Goal: Use online tool/utility: Utilize a website feature to perform a specific function

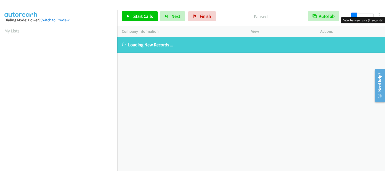
drag, startPoint x: 353, startPoint y: 15, endPoint x: 359, endPoint y: 16, distance: 5.5
click at [357, 16] on span at bounding box center [354, 16] width 6 height 6
drag, startPoint x: 361, startPoint y: 16, endPoint x: 368, endPoint y: 16, distance: 7.0
click at [368, 16] on div at bounding box center [360, 16] width 23 height 4
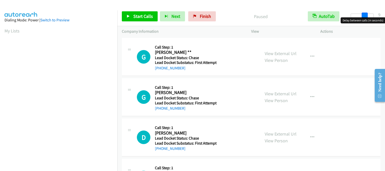
drag, startPoint x: 353, startPoint y: 15, endPoint x: 367, endPoint y: 16, distance: 13.9
click at [367, 16] on span at bounding box center [365, 16] width 6 height 6
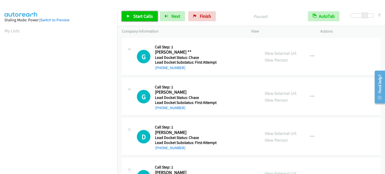
click at [134, 13] on link "Start Calls" at bounding box center [140, 16] width 36 height 10
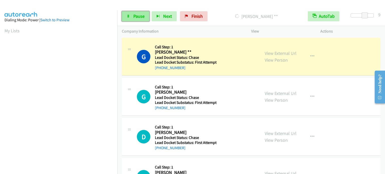
click at [131, 15] on link "Pause" at bounding box center [136, 16] width 28 height 10
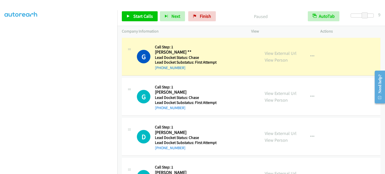
scroll to position [107, 0]
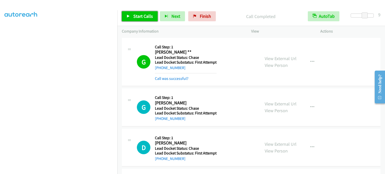
click at [130, 14] on link "Start Calls" at bounding box center [140, 16] width 36 height 10
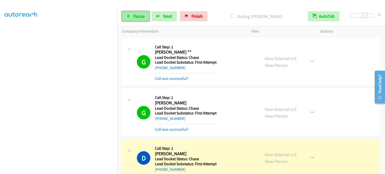
click at [135, 18] on span "Pause" at bounding box center [138, 16] width 11 height 6
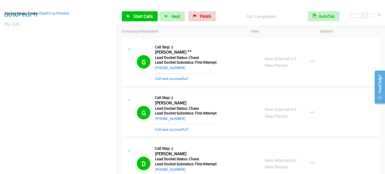
scroll to position [0, 0]
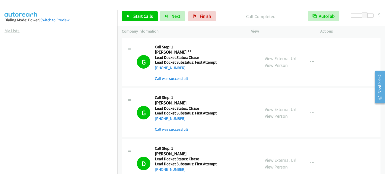
click at [15, 30] on link "My Lists" at bounding box center [12, 31] width 15 height 6
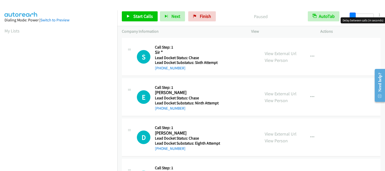
drag, startPoint x: 352, startPoint y: 15, endPoint x: 364, endPoint y: 16, distance: 12.3
click at [356, 15] on span at bounding box center [353, 16] width 6 height 6
drag, startPoint x: 364, startPoint y: 16, endPoint x: 368, endPoint y: 16, distance: 3.3
click at [368, 16] on div at bounding box center [360, 16] width 23 height 4
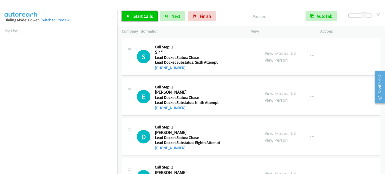
click at [134, 15] on span "Start Calls" at bounding box center [143, 16] width 20 height 6
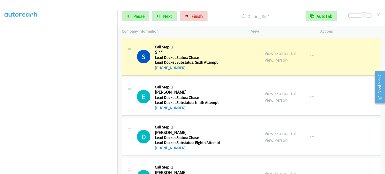
scroll to position [107, 0]
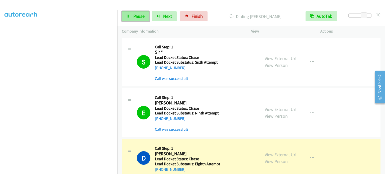
click at [143, 19] on link "Pause" at bounding box center [136, 16] width 28 height 10
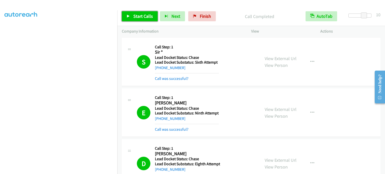
click at [142, 15] on span "Start Calls" at bounding box center [143, 16] width 20 height 6
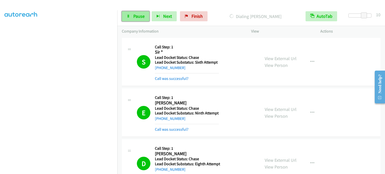
click at [139, 18] on span "Pause" at bounding box center [138, 16] width 11 height 6
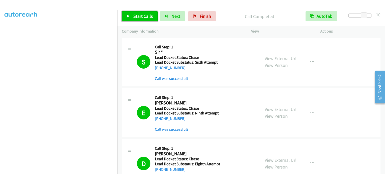
click at [131, 16] on link "Start Calls" at bounding box center [140, 16] width 36 height 10
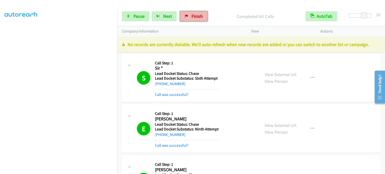
click at [196, 16] on span "Finish" at bounding box center [197, 16] width 11 height 6
